Goal: Communication & Community: Answer question/provide support

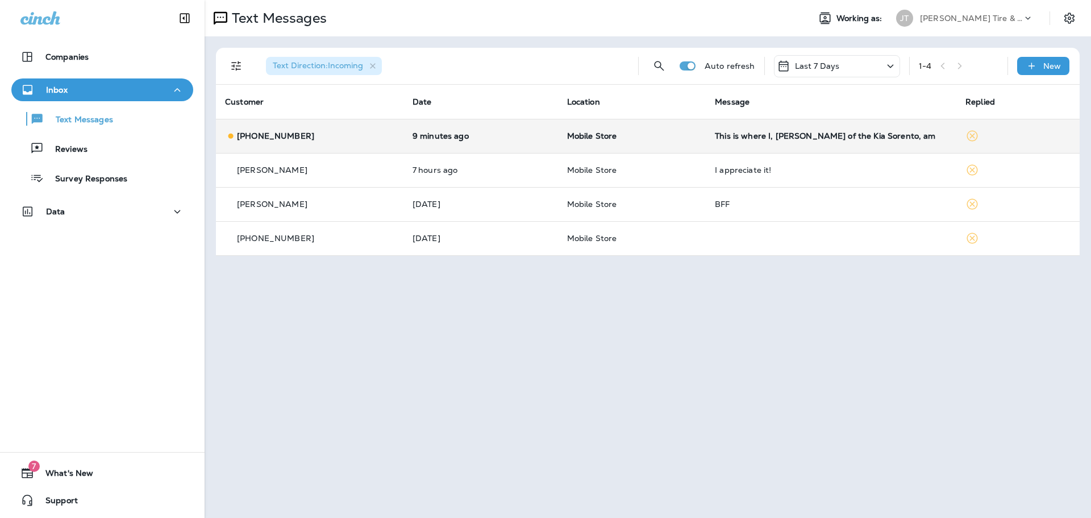
click at [673, 138] on p "Mobile Store" at bounding box center [632, 135] width 130 height 9
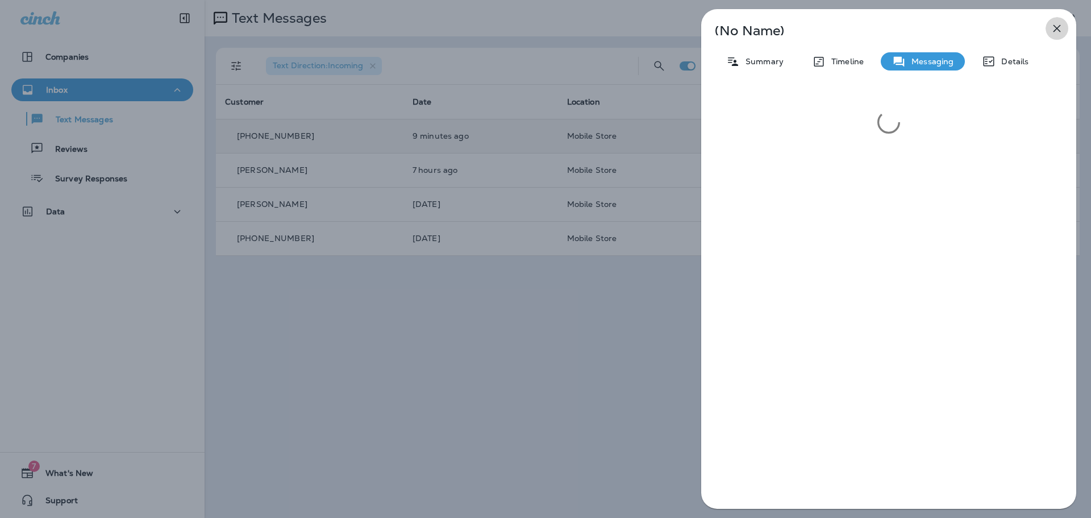
click at [1059, 27] on icon "button" at bounding box center [1057, 29] width 14 height 14
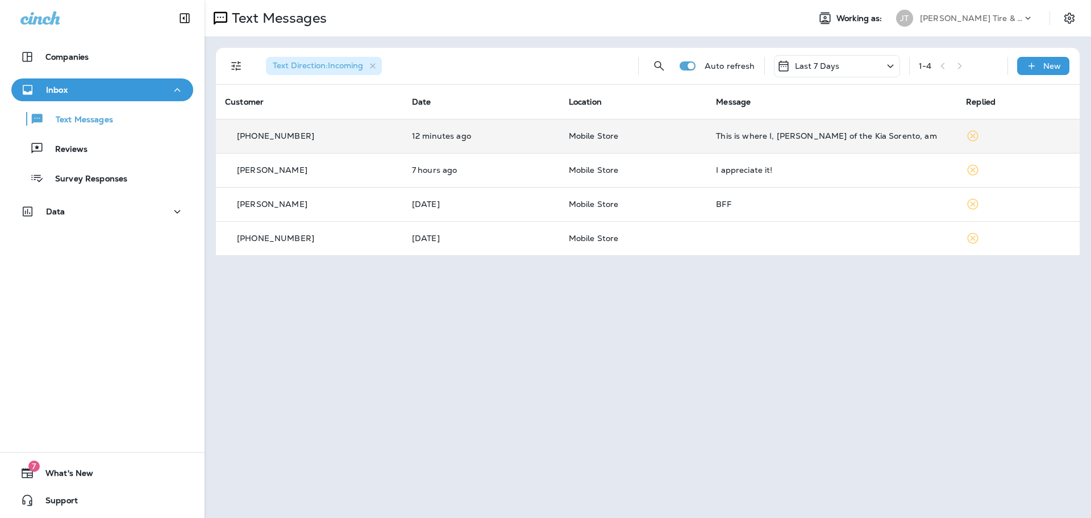
click at [761, 140] on div "This is where I, [PERSON_NAME] of the Kia Sorento, am" at bounding box center [832, 135] width 232 height 9
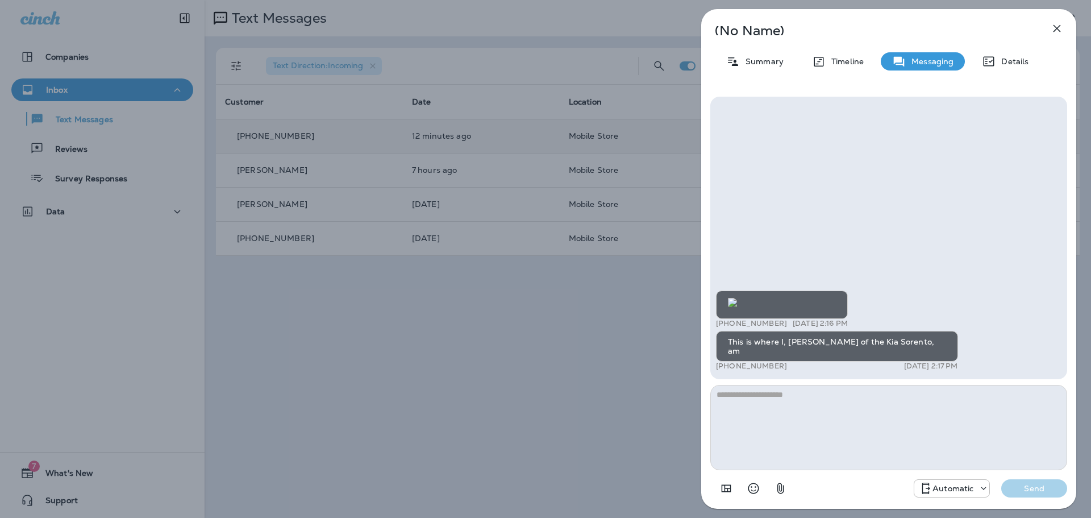
click at [700, 370] on div "(No Name) Summary Timeline Messaging Details +1 (712) 789-9295 [DATE] 2:16 PM T…" at bounding box center [888, 259] width 404 height 518
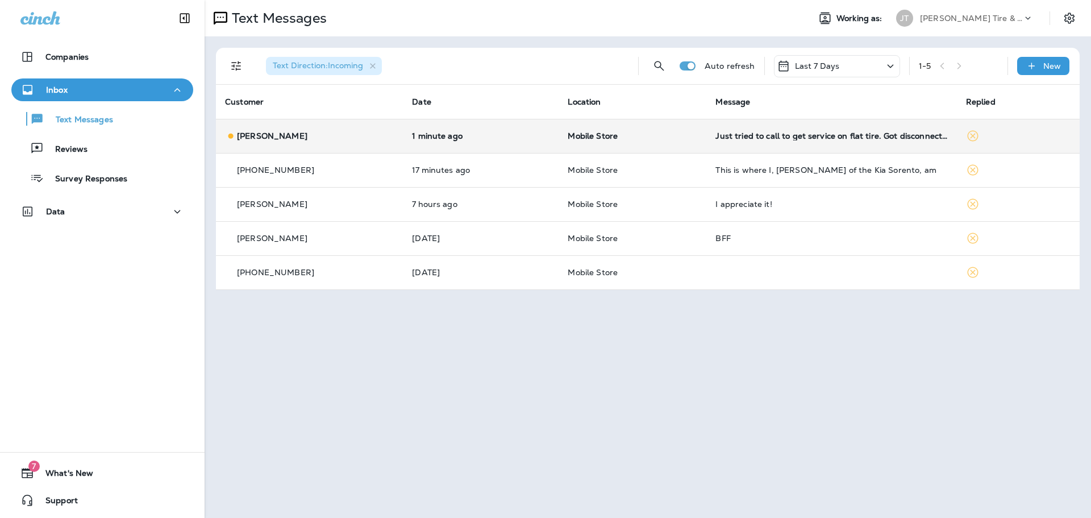
click at [735, 146] on td "Just tried to call to get service on flat tire. Got disconnected. Call me plz […" at bounding box center [831, 136] width 250 height 34
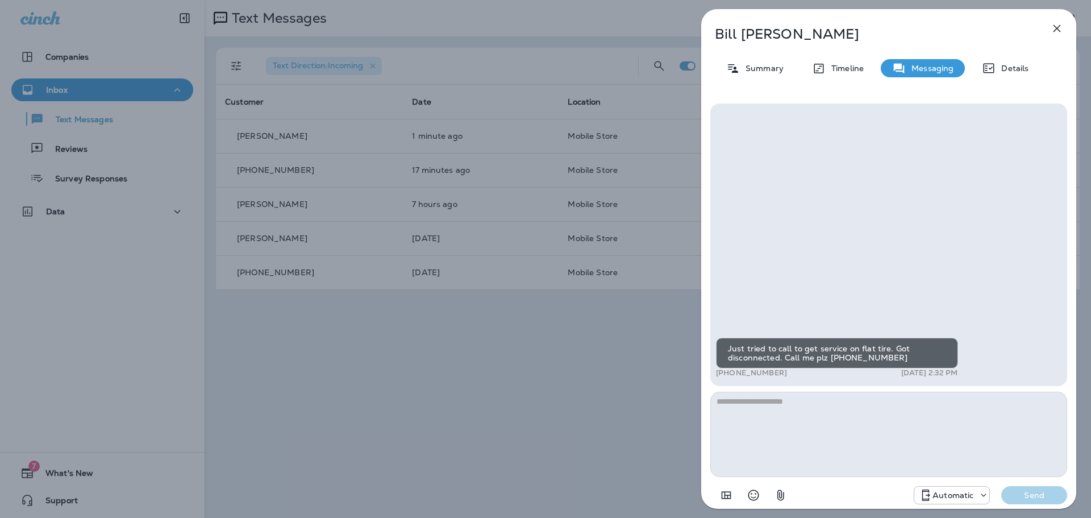
click at [1057, 30] on icon "button" at bounding box center [1057, 29] width 14 height 14
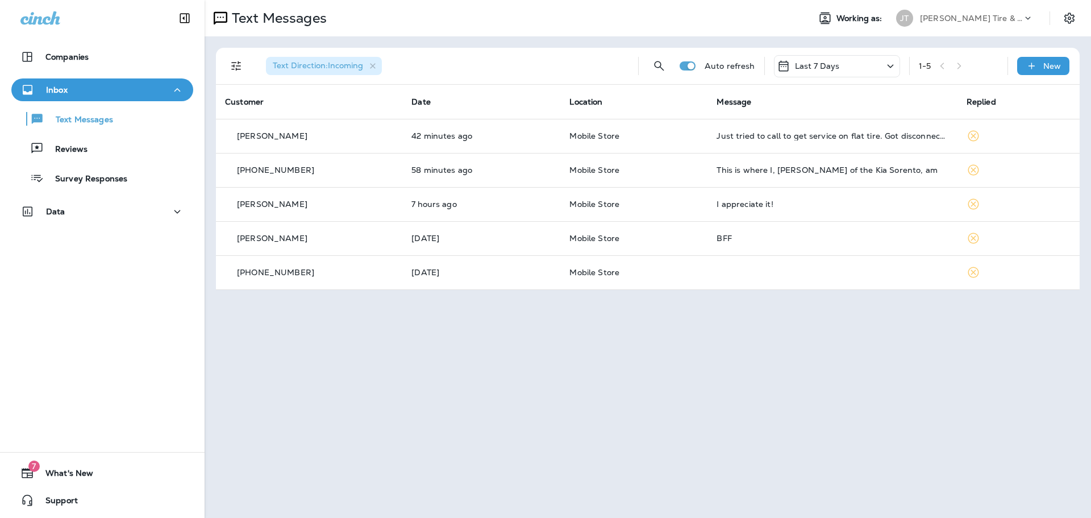
click at [56, 307] on div "Companies Inbox Text Messages Reviews Survey Responses Data 7 What's New Support" at bounding box center [102, 259] width 205 height 518
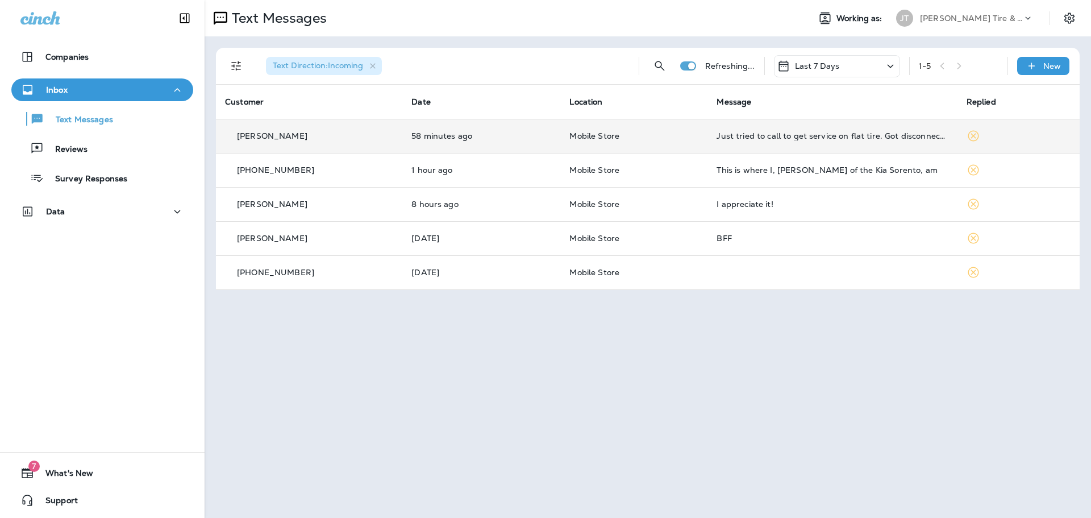
click at [973, 136] on icon at bounding box center [973, 136] width 14 height 14
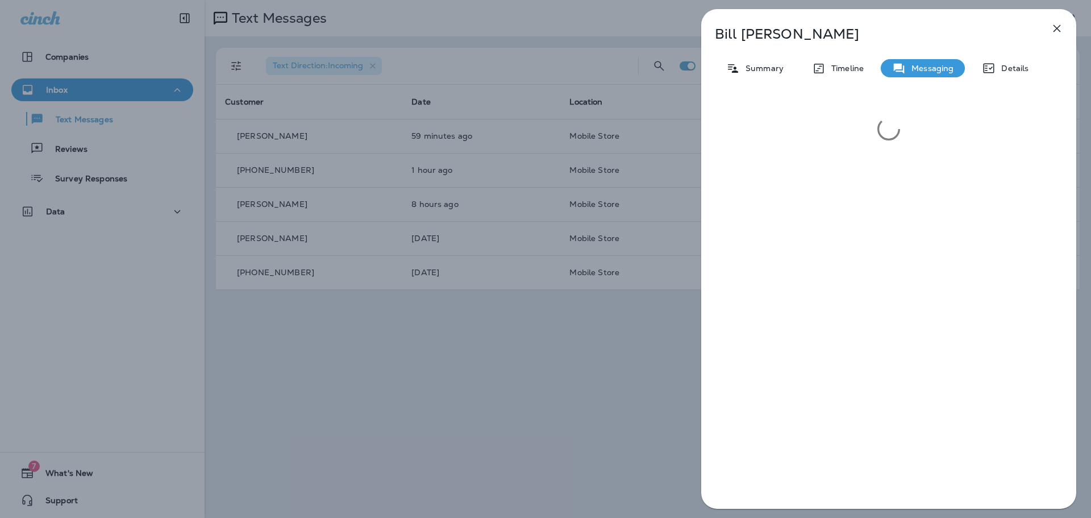
click at [1053, 29] on icon "button" at bounding box center [1057, 29] width 14 height 14
